Goal: Navigation & Orientation: Go to known website

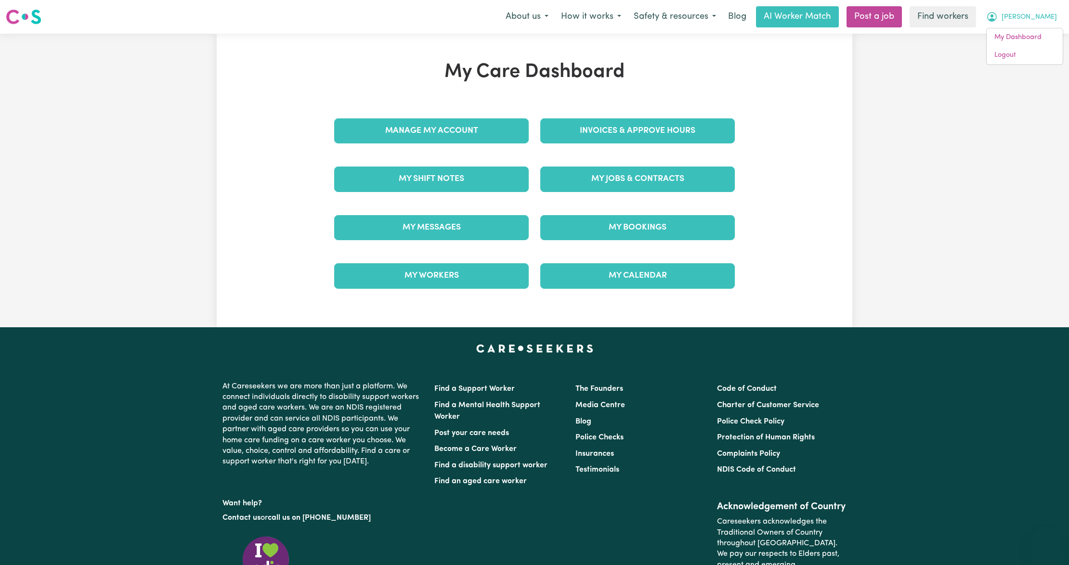
click at [1027, 51] on link "Logout" at bounding box center [1025, 55] width 76 height 18
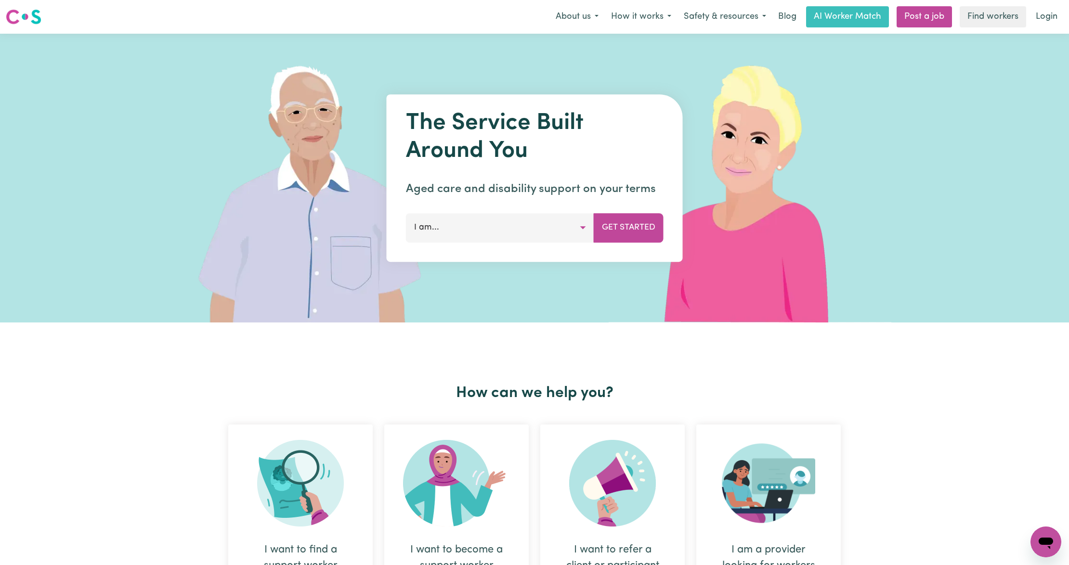
click at [1049, 14] on link "Login" at bounding box center [1046, 16] width 33 height 21
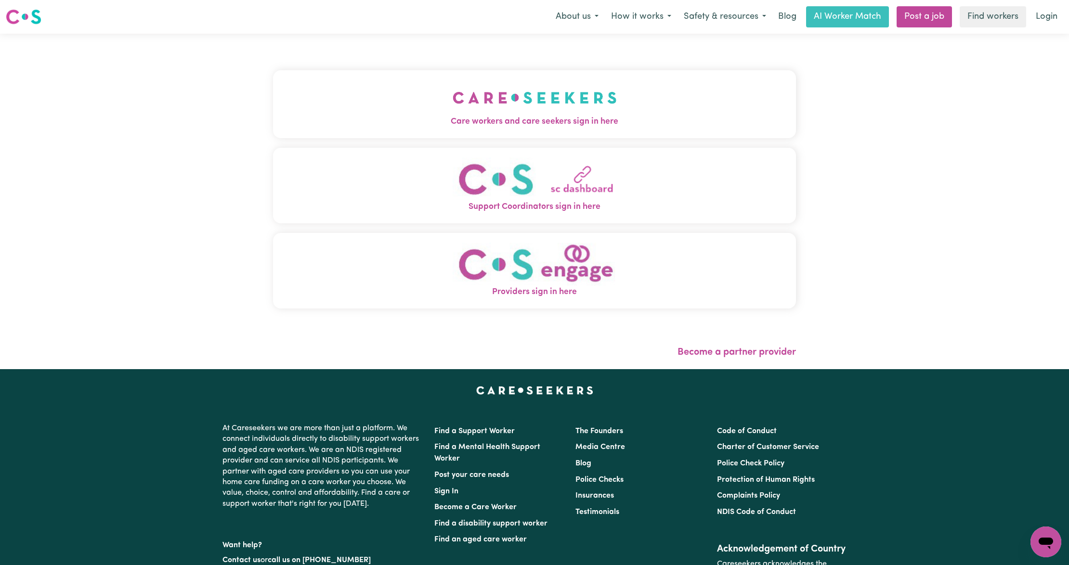
click at [313, 81] on button "Care workers and care seekers sign in here" at bounding box center [534, 103] width 523 height 67
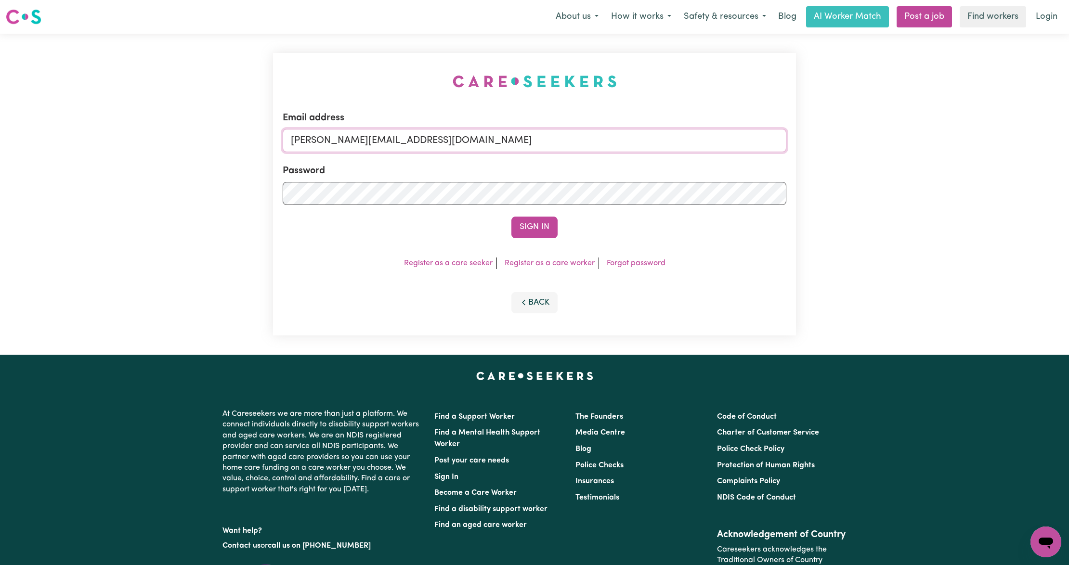
drag, startPoint x: 334, startPoint y: 133, endPoint x: 341, endPoint y: 142, distance: 10.9
click at [334, 133] on input "[PERSON_NAME][EMAIL_ADDRESS][DOMAIN_NAME]" at bounding box center [535, 140] width 504 height 23
drag, startPoint x: 341, startPoint y: 139, endPoint x: 665, endPoint y: 152, distance: 324.4
click at [665, 152] on form "Email address [EMAIL_ADDRESS][PERSON_NAME][DOMAIN_NAME] Password Sign In" at bounding box center [535, 175] width 504 height 128
type input "[EMAIL_ADDRESS][DOMAIN_NAME]"
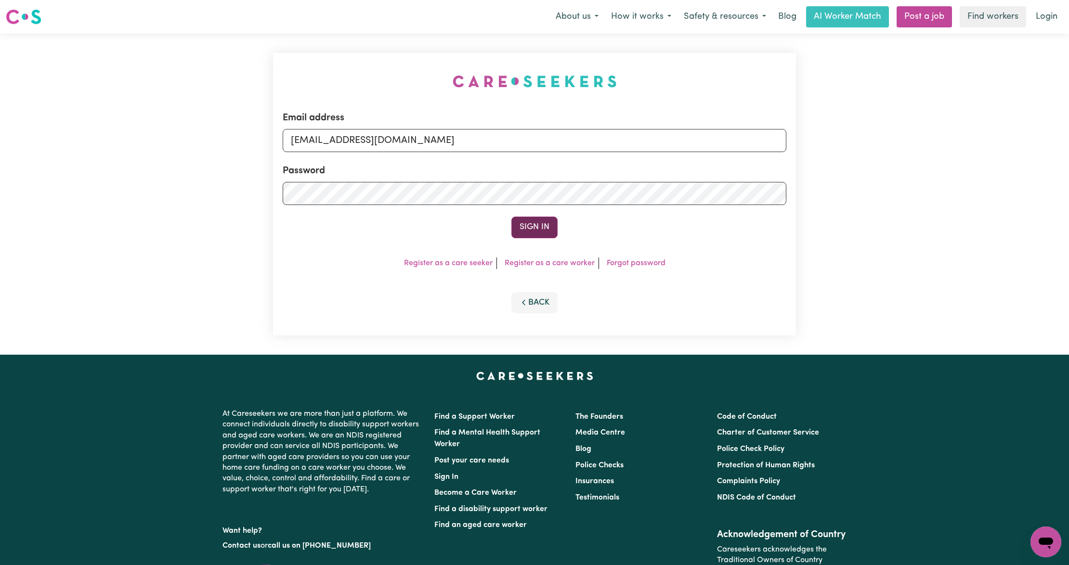
click at [546, 226] on button "Sign In" at bounding box center [535, 227] width 46 height 21
